Goal: Task Accomplishment & Management: Use online tool/utility

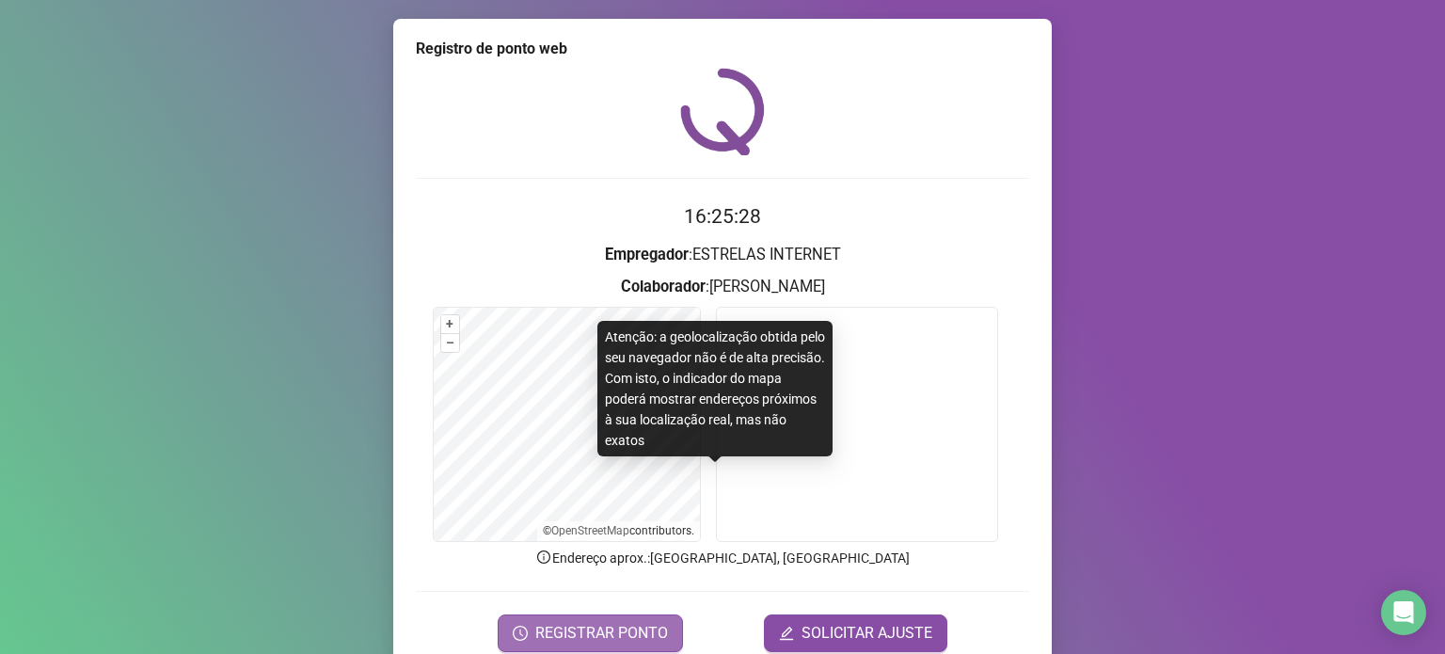
scroll to position [79, 0]
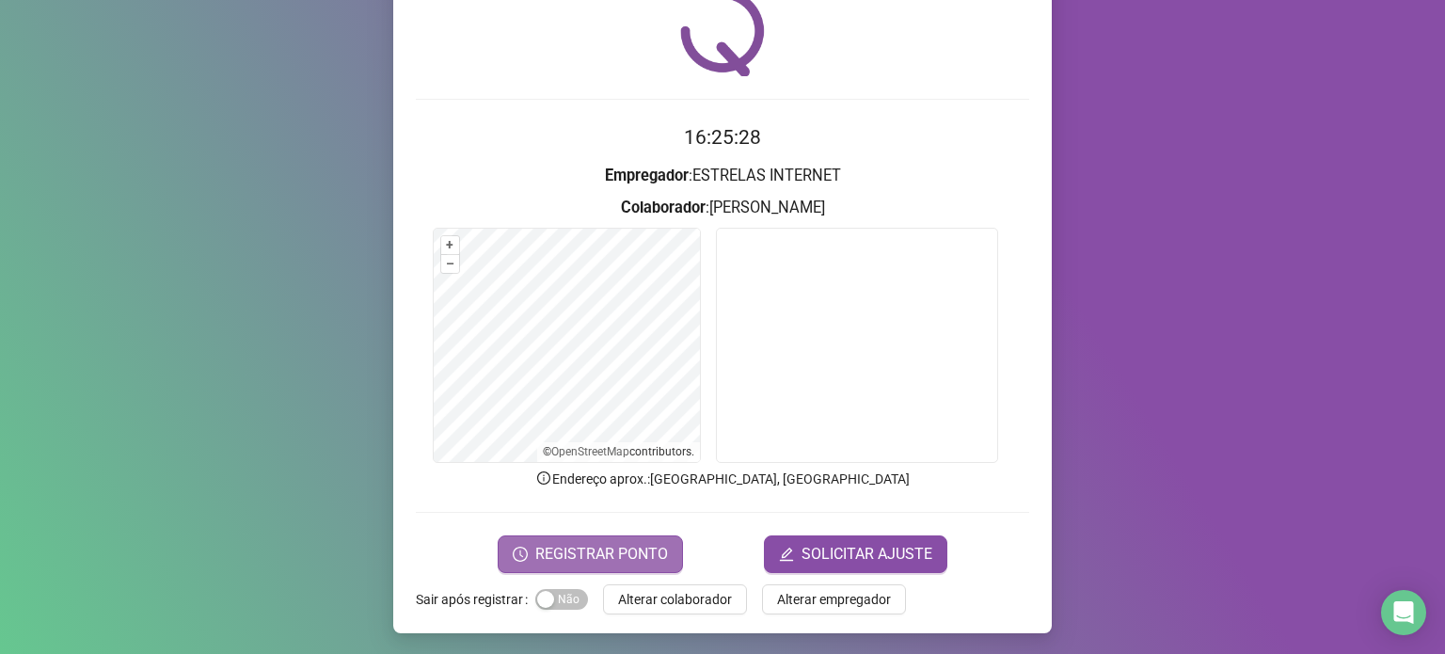
click at [538, 553] on span "REGISTRAR PONTO" at bounding box center [601, 554] width 133 height 23
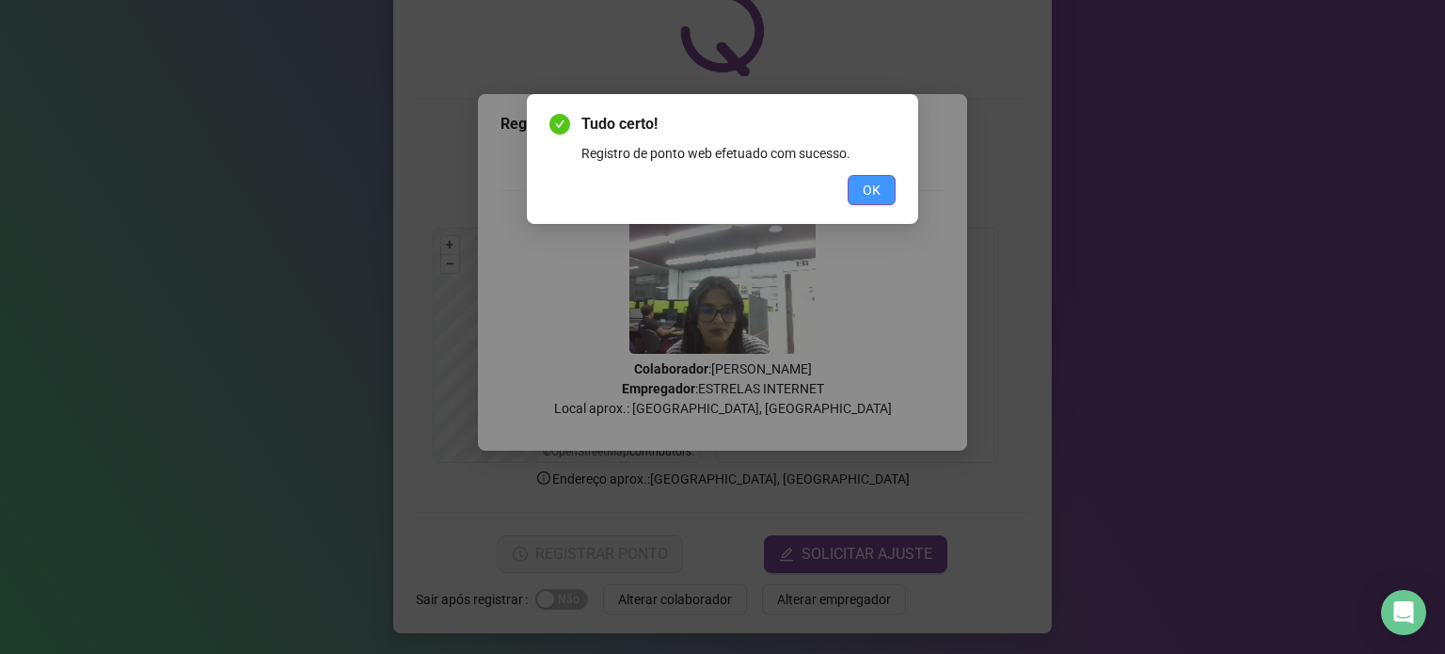
click at [862, 198] on button "OK" at bounding box center [872, 190] width 48 height 30
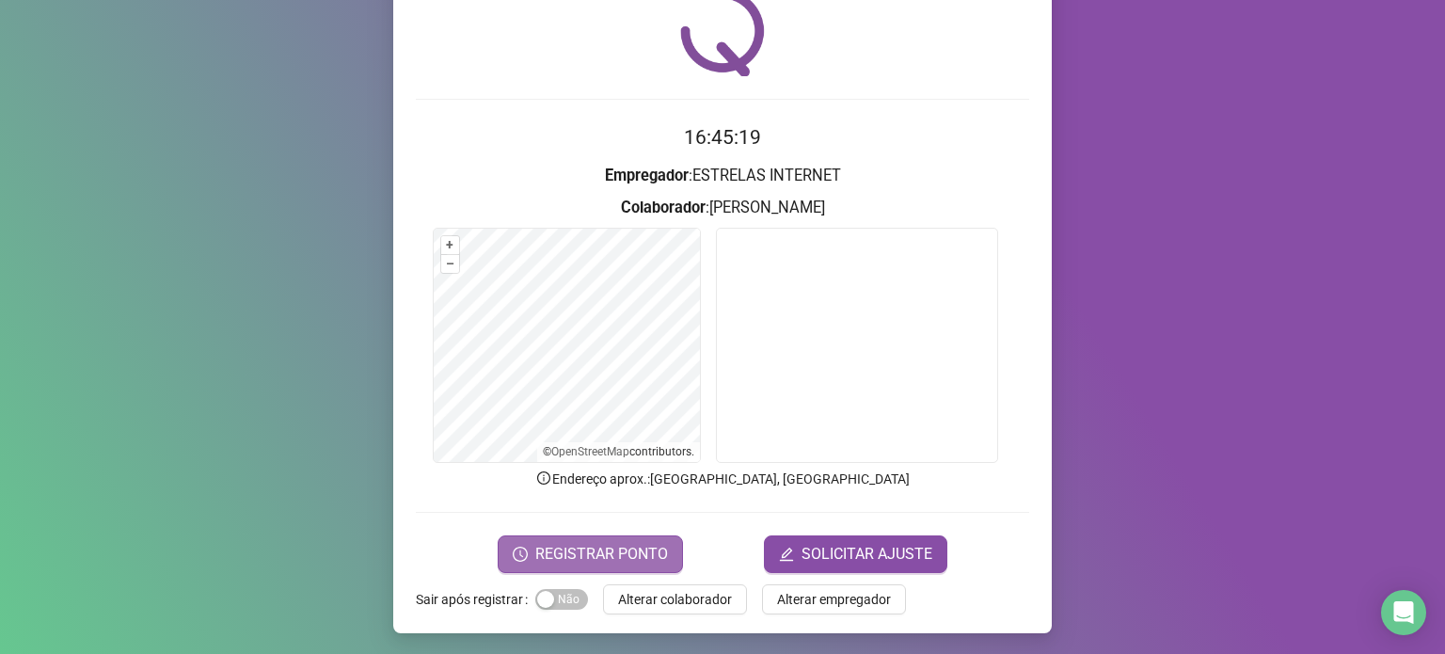
click at [528, 558] on button "REGISTRAR PONTO" at bounding box center [590, 554] width 185 height 38
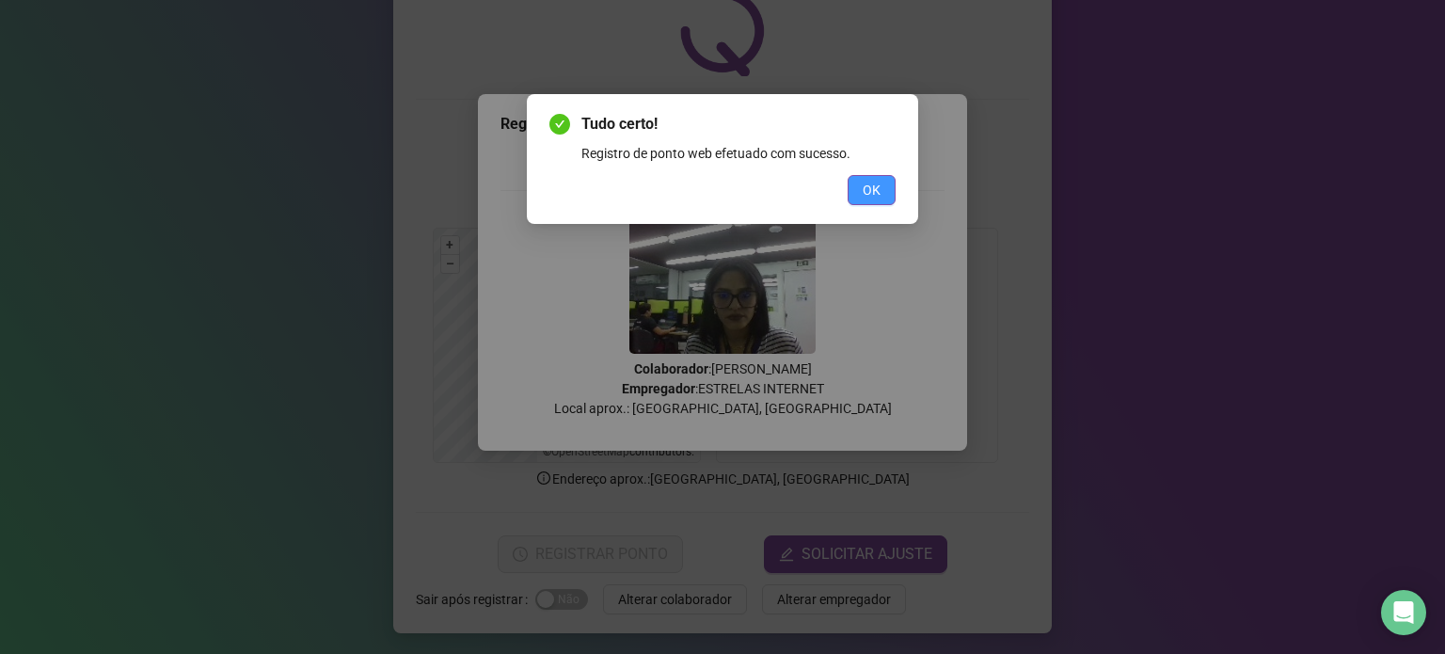
click at [868, 181] on span "OK" at bounding box center [872, 190] width 18 height 21
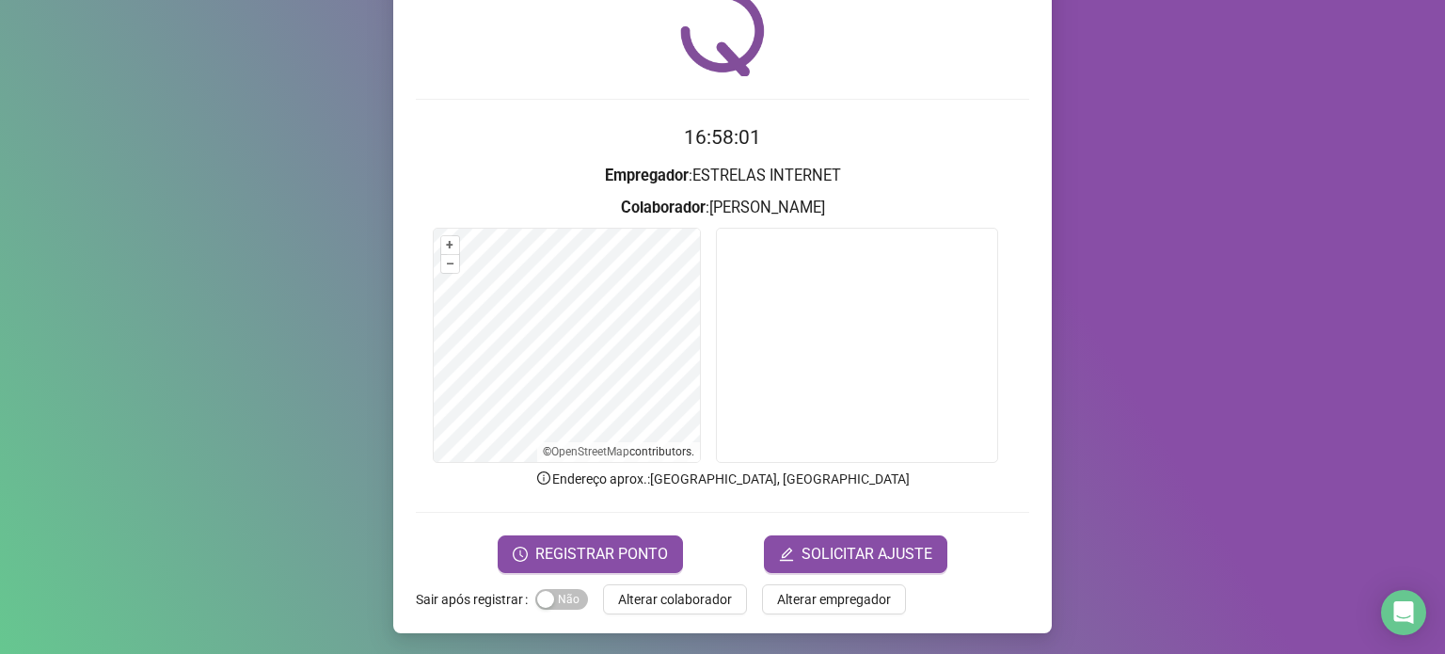
click at [14, 279] on div "Registro de ponto web 16:58:01 Empregador : ESTRELAS INTERNET Colaborador : [PE…" at bounding box center [722, 327] width 1445 height 654
click at [523, 559] on icon "clock-circle" at bounding box center [520, 554] width 15 height 15
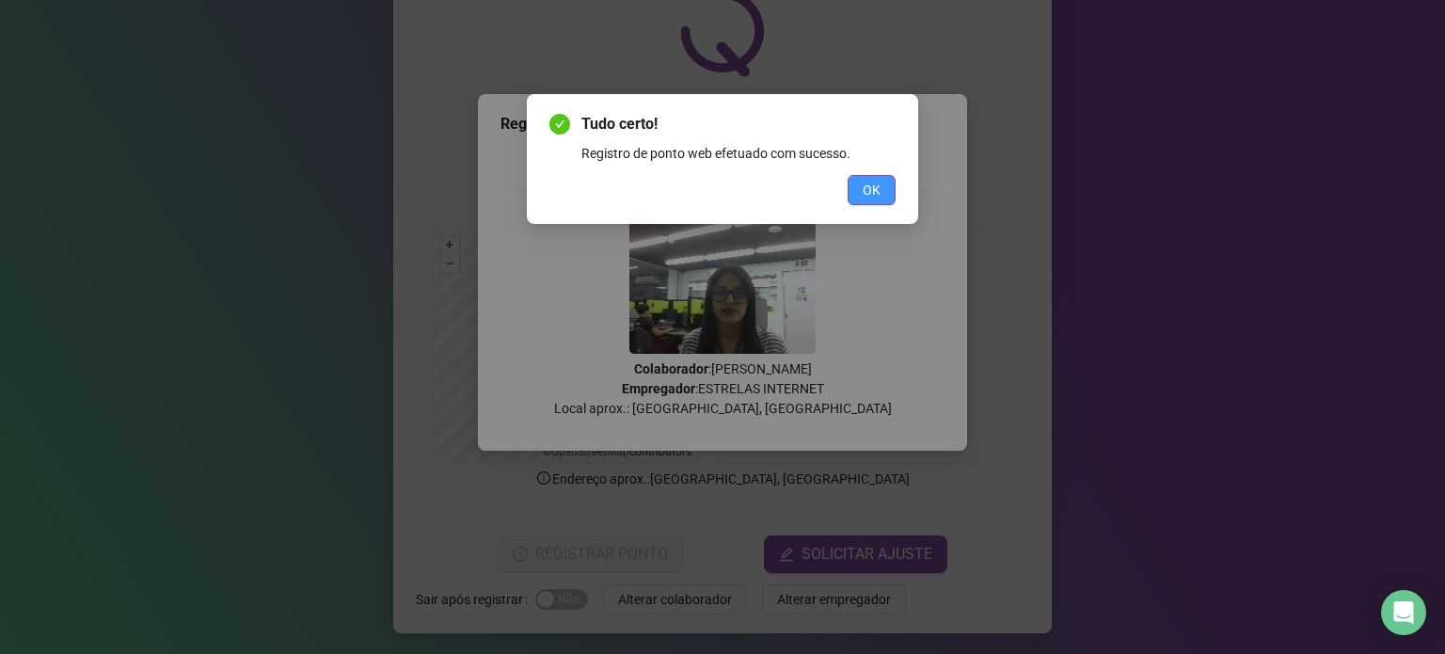
click at [880, 185] on span "OK" at bounding box center [872, 190] width 18 height 21
